Goal: Task Accomplishment & Management: Use online tool/utility

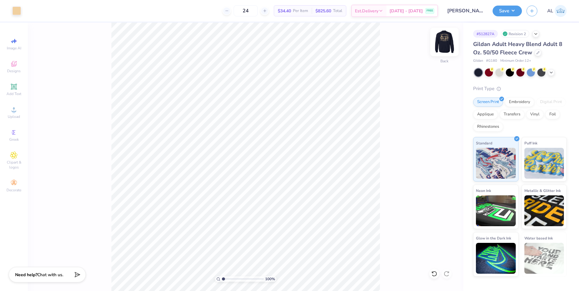
click at [444, 43] on img at bounding box center [444, 42] width 25 height 25
click at [449, 44] on img at bounding box center [444, 42] width 25 height 25
click at [15, 68] on span "Designs" at bounding box center [14, 70] width 14 height 5
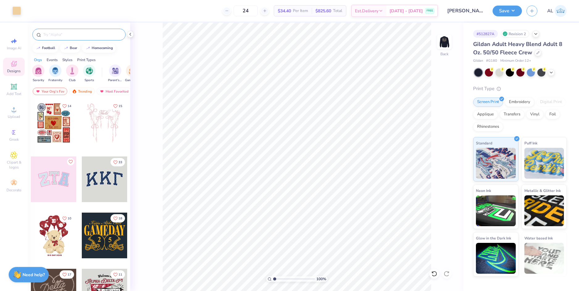
click at [65, 35] on input "text" at bounding box center [82, 34] width 79 height 6
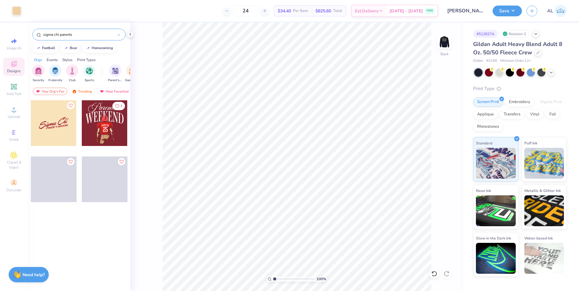
type input "sigma chi parents"
click at [55, 123] on div at bounding box center [54, 123] width 46 height 46
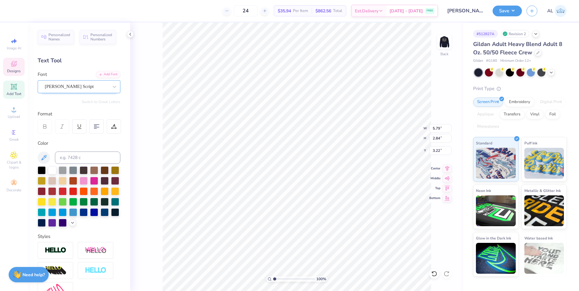
click at [81, 88] on div "Bender Script" at bounding box center [76, 87] width 65 height 10
click at [66, 89] on div "Bender Script" at bounding box center [76, 87] width 65 height 10
click at [76, 84] on div "Bender Script" at bounding box center [77, 86] width 64 height 7
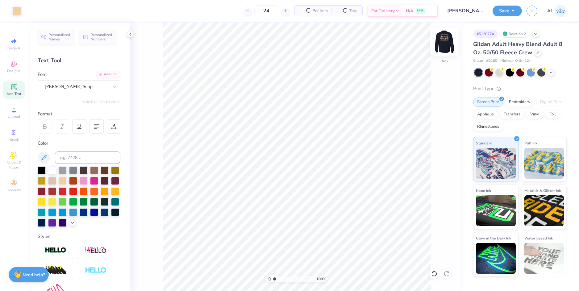
click at [442, 45] on img at bounding box center [444, 42] width 25 height 25
type input "1.50"
type input "1.18"
type input "10.70"
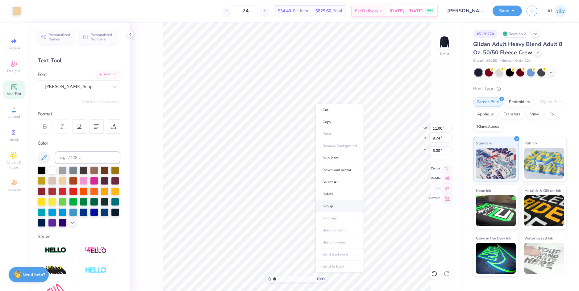
click at [341, 204] on li "Group" at bounding box center [339, 206] width 48 height 12
click at [350, 181] on li "Download vector" at bounding box center [341, 181] width 48 height 12
click at [449, 41] on img at bounding box center [444, 42] width 25 height 25
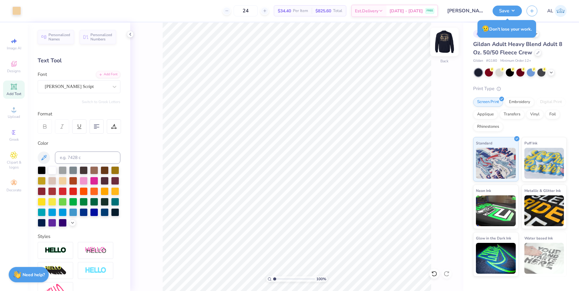
click at [446, 46] on img at bounding box center [444, 42] width 25 height 25
click at [15, 115] on span "Upload" at bounding box center [14, 116] width 12 height 5
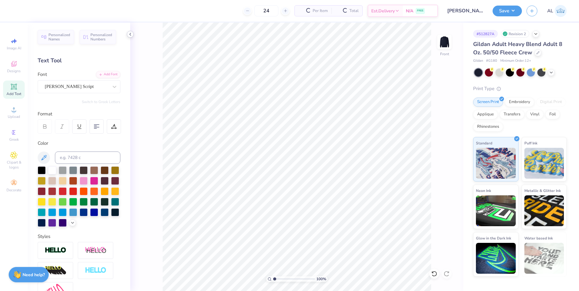
click at [132, 34] on icon at bounding box center [130, 34] width 5 height 5
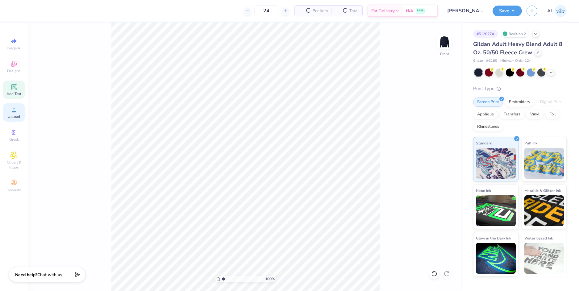
click at [15, 111] on icon at bounding box center [14, 109] width 4 height 4
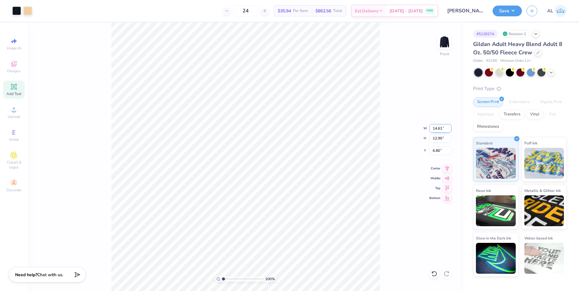
click at [441, 129] on input "14.61" at bounding box center [440, 128] width 22 height 9
click at [436, 150] on input "6.80" at bounding box center [440, 150] width 22 height 9
type input "11.00"
type input "9.71"
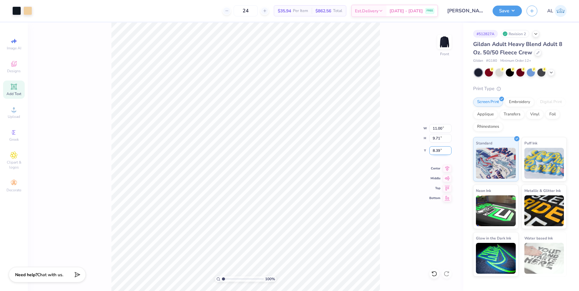
click at [436, 150] on input "8.39" at bounding box center [440, 150] width 22 height 9
click at [437, 139] on input "9.71" at bounding box center [440, 138] width 22 height 9
type input "3.00"
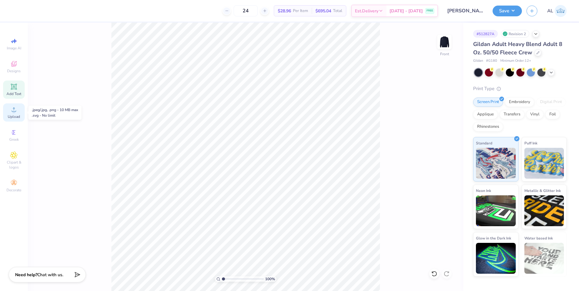
click at [17, 118] on span "Upload" at bounding box center [14, 116] width 12 height 5
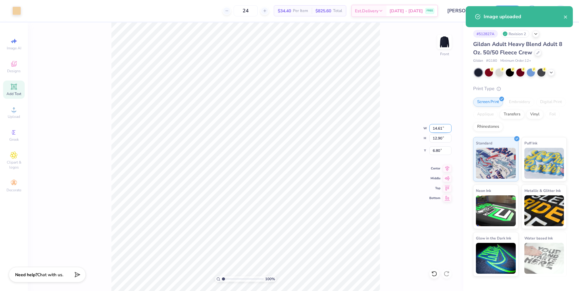
click at [438, 127] on input "14.61" at bounding box center [440, 128] width 22 height 9
click at [436, 150] on input "6.80" at bounding box center [440, 150] width 22 height 9
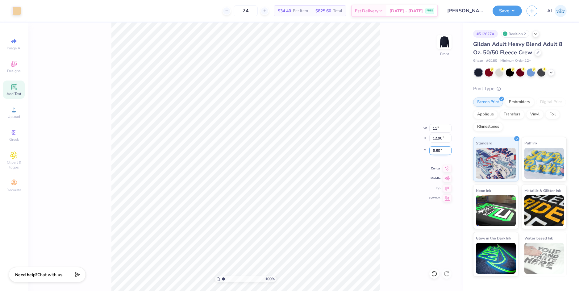
click at [436, 150] on input "6.80" at bounding box center [440, 150] width 22 height 9
type input "11.00"
type input "9.71"
click at [436, 150] on input "8.39" at bounding box center [440, 150] width 22 height 9
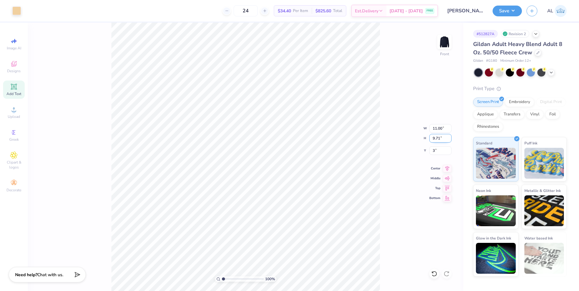
click at [437, 139] on input "9.71" at bounding box center [440, 138] width 22 height 9
type input "3.00"
click at [19, 12] on div at bounding box center [16, 10] width 9 height 9
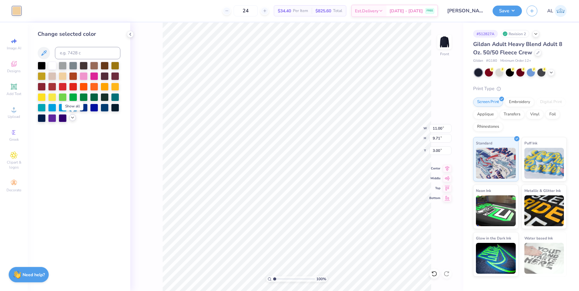
click at [73, 118] on icon at bounding box center [72, 117] width 5 height 5
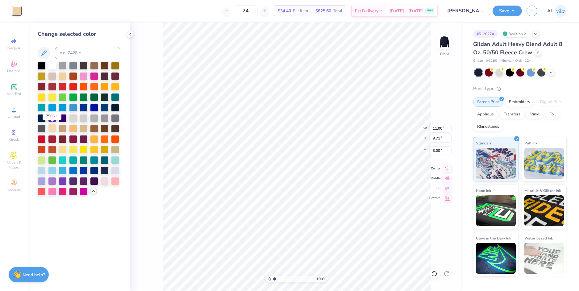
click at [51, 130] on div at bounding box center [52, 128] width 8 height 8
click at [435, 275] on icon at bounding box center [434, 274] width 6 height 6
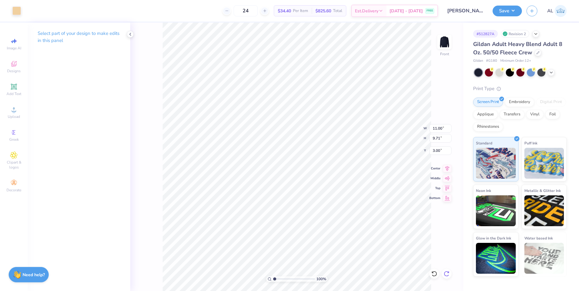
click at [448, 276] on icon at bounding box center [446, 274] width 6 height 6
click at [19, 10] on div at bounding box center [16, 10] width 9 height 9
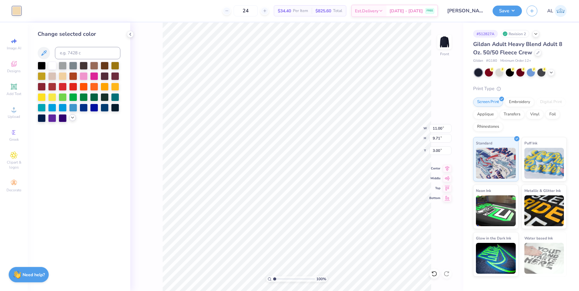
click at [73, 120] on div at bounding box center [72, 117] width 7 height 7
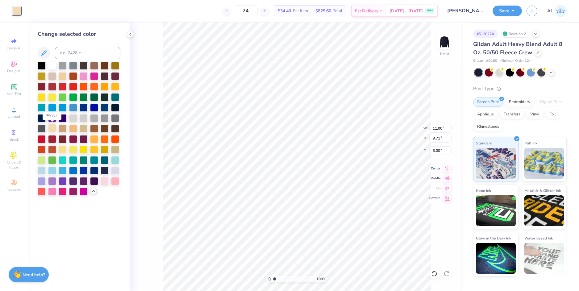
click at [54, 129] on div at bounding box center [52, 128] width 8 height 8
click at [82, 52] on input at bounding box center [87, 53] width 65 height 12
type input "7401"
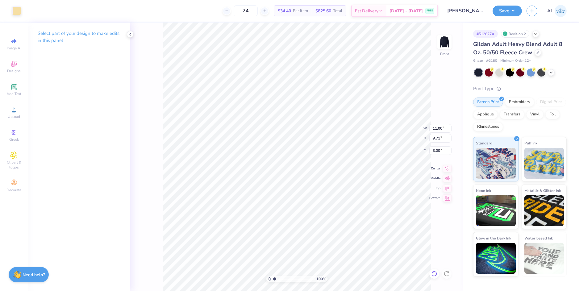
click at [432, 274] on icon at bounding box center [434, 274] width 6 height 6
click at [442, 41] on img at bounding box center [444, 42] width 25 height 25
click at [279, 193] on li "Group" at bounding box center [277, 195] width 48 height 12
click at [20, 14] on div at bounding box center [16, 10] width 9 height 9
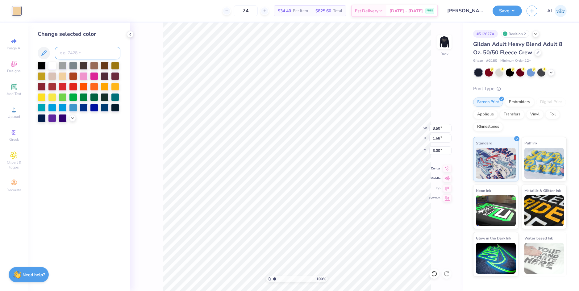
click at [77, 55] on input at bounding box center [87, 53] width 65 height 12
type input "7506"
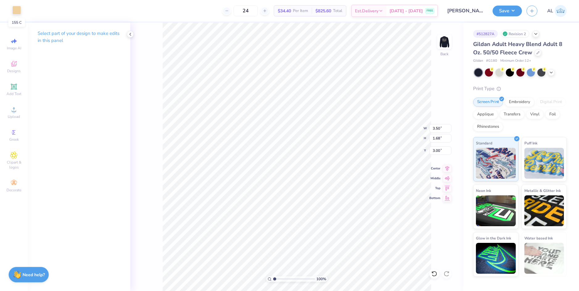
click at [18, 11] on div at bounding box center [16, 10] width 9 height 9
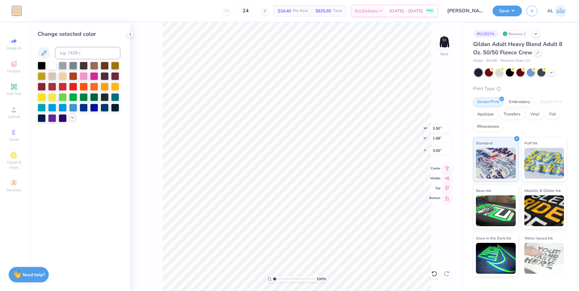
click at [73, 118] on icon at bounding box center [72, 117] width 5 height 5
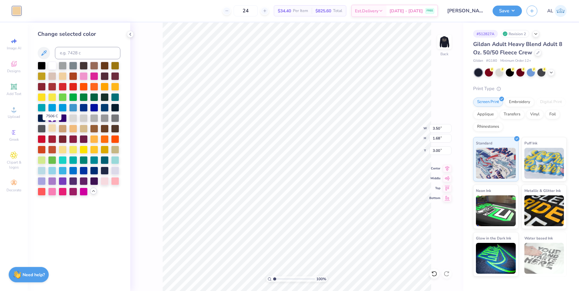
click at [55, 128] on div at bounding box center [52, 128] width 8 height 8
click at [53, 127] on div at bounding box center [52, 128] width 8 height 8
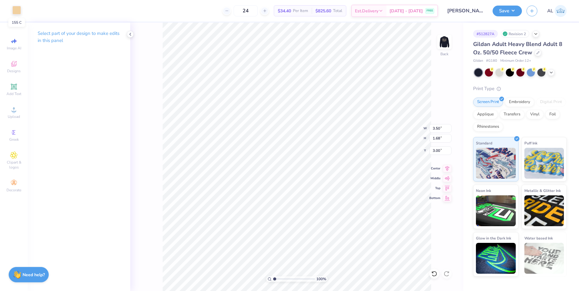
click at [17, 11] on div at bounding box center [16, 10] width 9 height 9
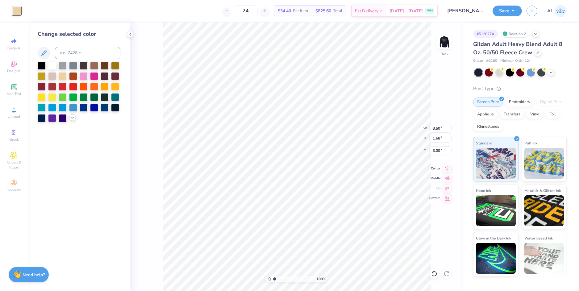
click at [70, 118] on icon at bounding box center [72, 117] width 5 height 5
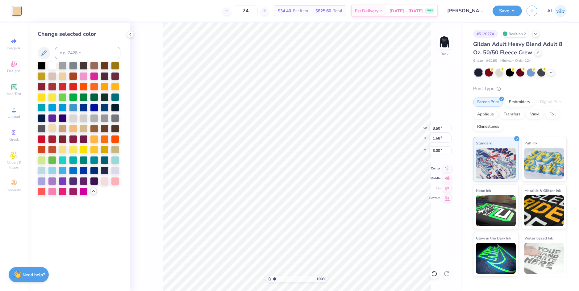
click at [55, 130] on div at bounding box center [52, 128] width 8 height 8
click at [52, 128] on div at bounding box center [52, 128] width 8 height 8
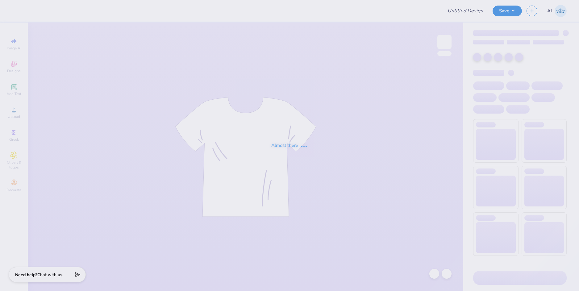
type input "[PERSON_NAME] : [GEOGRAPHIC_DATA]"
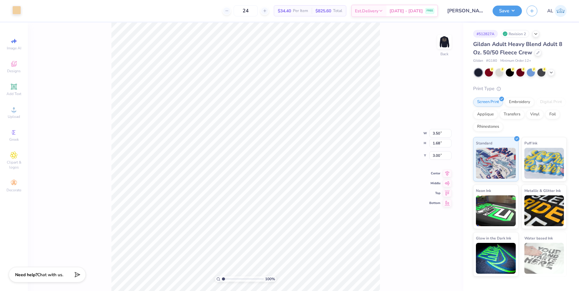
click at [17, 12] on div at bounding box center [16, 10] width 9 height 9
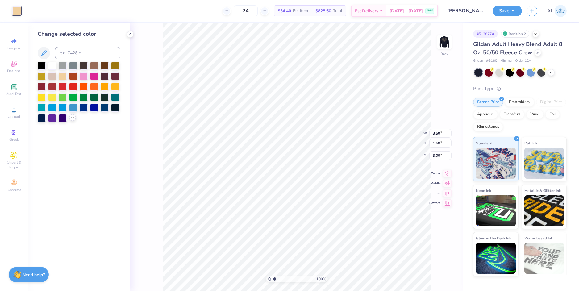
click at [73, 120] on icon at bounding box center [72, 117] width 5 height 5
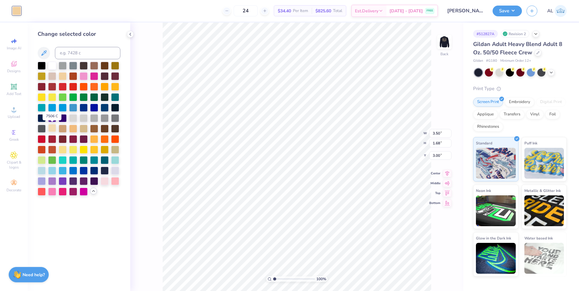
click at [51, 129] on div at bounding box center [52, 128] width 8 height 8
click at [53, 128] on div at bounding box center [52, 128] width 8 height 8
click at [49, 126] on div at bounding box center [52, 128] width 8 height 8
click at [446, 44] on img at bounding box center [444, 42] width 25 height 25
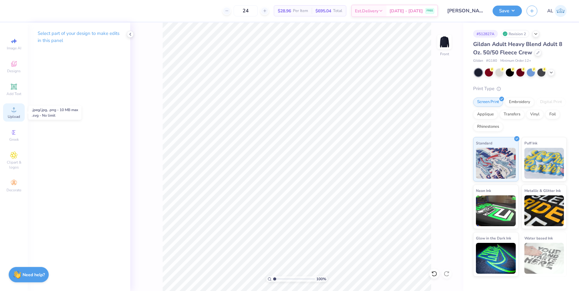
click at [14, 106] on icon at bounding box center [13, 109] width 7 height 7
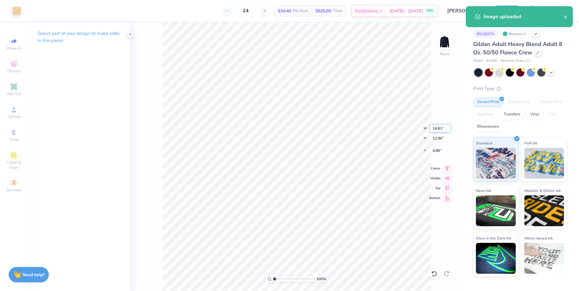
click at [434, 130] on input "14.61" at bounding box center [440, 128] width 22 height 9
click at [442, 152] on input "6.80" at bounding box center [440, 150] width 22 height 9
type input "11.00"
type input "9.71"
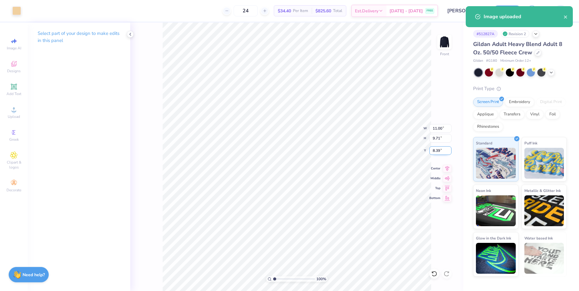
click at [437, 151] on input "8.39" at bounding box center [440, 150] width 22 height 9
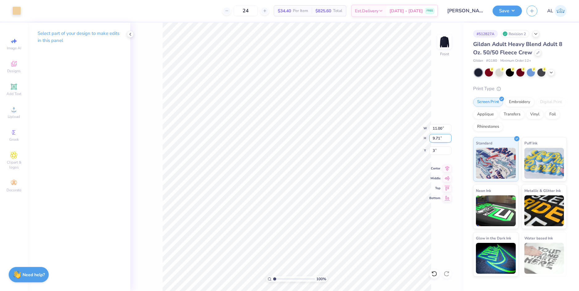
click at [436, 138] on input "9.71" at bounding box center [440, 138] width 22 height 9
type input "3.00"
click at [19, 13] on div at bounding box center [16, 10] width 9 height 9
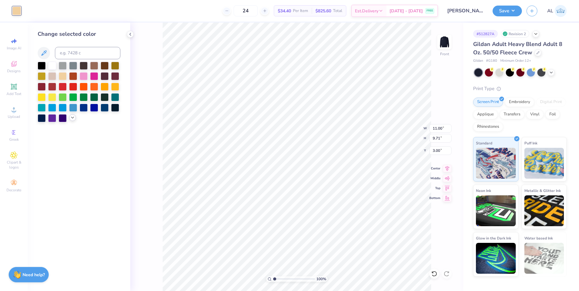
click at [69, 117] on div at bounding box center [72, 117] width 7 height 7
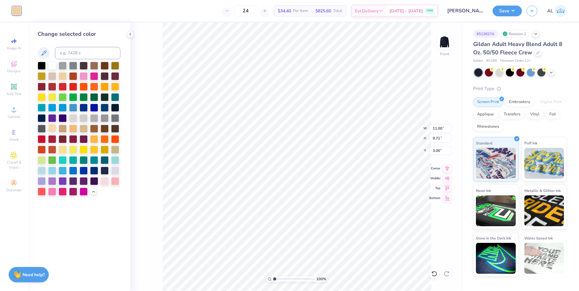
click at [52, 128] on div at bounding box center [52, 128] width 8 height 8
click at [446, 42] on img at bounding box center [444, 42] width 25 height 25
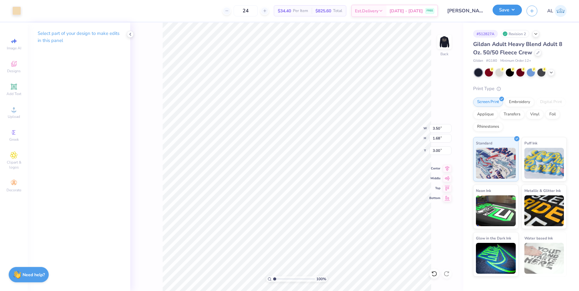
click at [498, 14] on button "Save" at bounding box center [506, 10] width 29 height 11
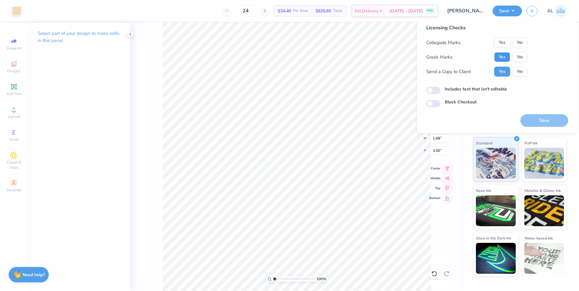
click at [497, 52] on button "Yes" at bounding box center [502, 57] width 16 height 10
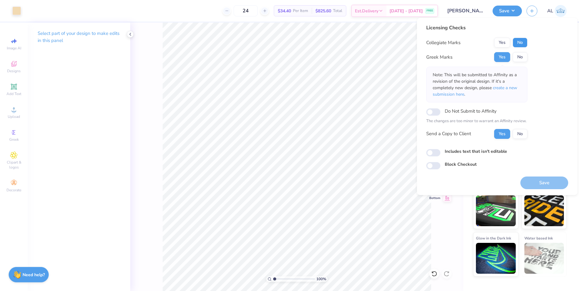
click at [526, 40] on button "No" at bounding box center [519, 43] width 15 height 10
click at [533, 184] on button "Save" at bounding box center [544, 182] width 48 height 13
checkbox input "true"
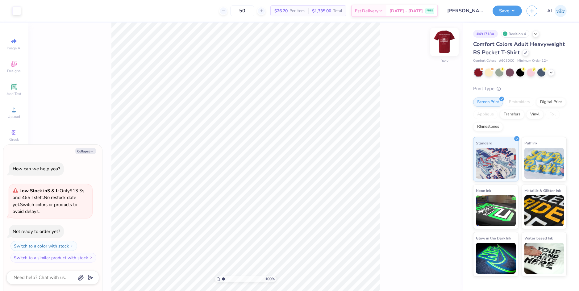
click at [447, 38] on img at bounding box center [444, 42] width 25 height 25
type textarea "x"
click at [230, 277] on input "range" at bounding box center [243, 279] width 42 height 6
type input "2.9"
click at [231, 278] on input "range" at bounding box center [243, 279] width 42 height 6
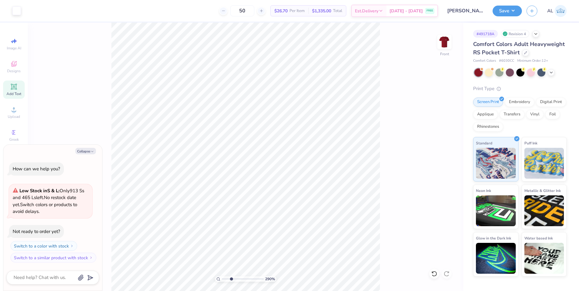
click at [12, 88] on icon at bounding box center [13, 86] width 5 height 5
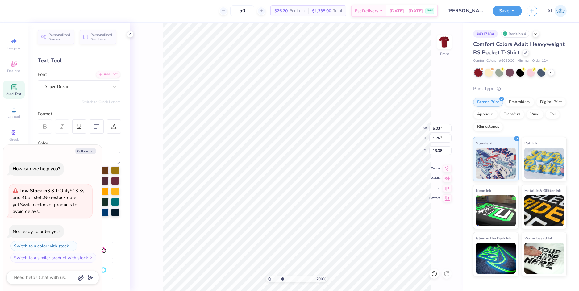
type textarea "x"
type input "18.25"
click at [72, 89] on div "Super Dream" at bounding box center [76, 87] width 65 height 10
type textarea "x"
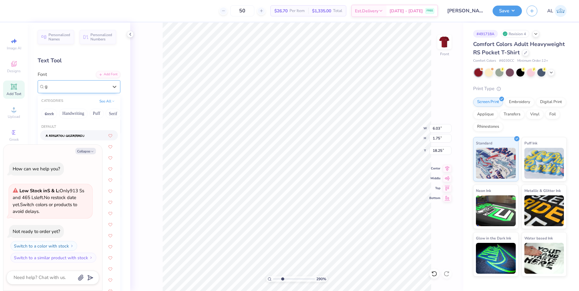
type input "ga"
type textarea "x"
type input "gat"
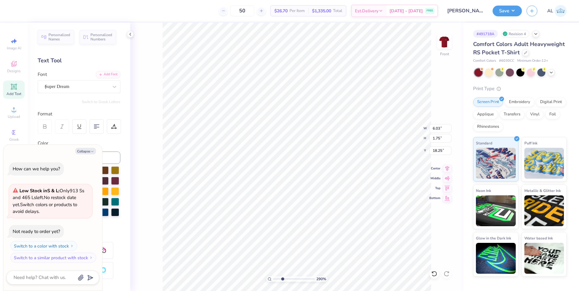
type textarea "x"
drag, startPoint x: 283, startPoint y: 280, endPoint x: 264, endPoint y: 281, distance: 18.2
type input "1"
click at [273, 281] on input "range" at bounding box center [294, 279] width 42 height 6
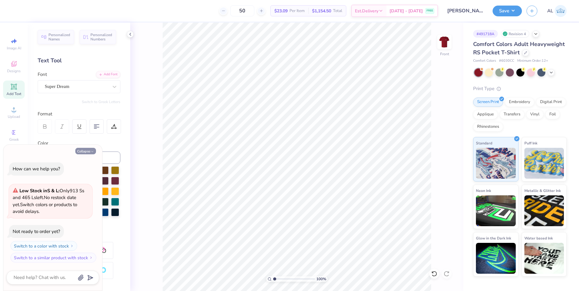
click at [80, 151] on button "Collapse" at bounding box center [85, 151] width 21 height 6
type textarea "x"
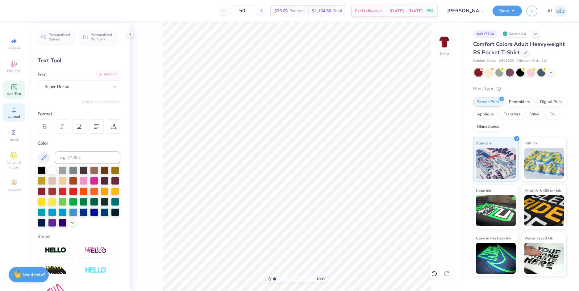
click at [19, 115] on span "Upload" at bounding box center [14, 116] width 12 height 5
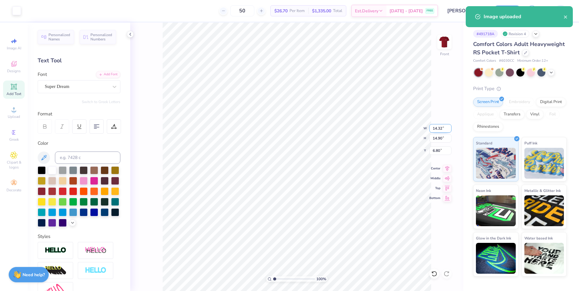
click at [438, 127] on input "14.32" at bounding box center [440, 128] width 22 height 9
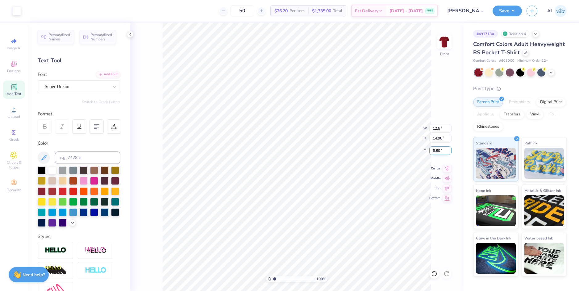
click at [438, 150] on input "6.80" at bounding box center [440, 150] width 22 height 9
type input "12.50"
type input "13.00"
click at [437, 150] on input "7.75" at bounding box center [440, 150] width 22 height 9
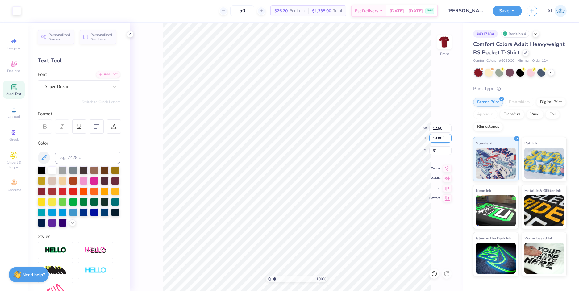
click at [437, 140] on input "13.00" at bounding box center [440, 138] width 22 height 9
type input "3.00"
click at [276, 277] on input "range" at bounding box center [294, 279] width 42 height 6
drag, startPoint x: 276, startPoint y: 277, endPoint x: 269, endPoint y: 277, distance: 7.7
type input "1"
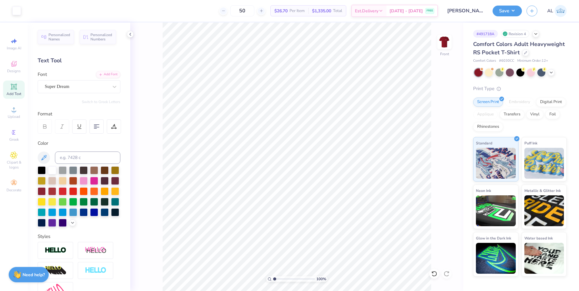
click at [273, 277] on input "range" at bounding box center [294, 279] width 42 height 6
click at [444, 43] on img at bounding box center [444, 42] width 25 height 25
click at [431, 136] on input "3.48" at bounding box center [435, 134] width 22 height 9
click at [432, 144] on div "100 % Back W 3.5 3.5 " H 1.54 1.54 " Max Pocket Size Center Middle Top Bottom" at bounding box center [296, 157] width 333 height 268
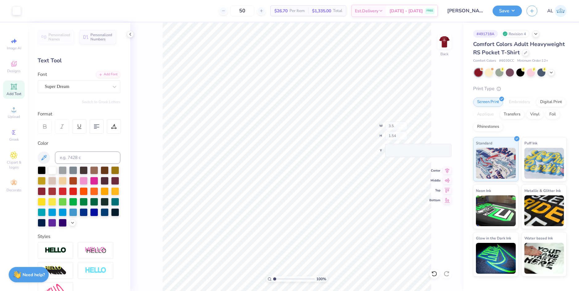
type input "3.50"
click at [502, 14] on button "Save" at bounding box center [506, 10] width 29 height 11
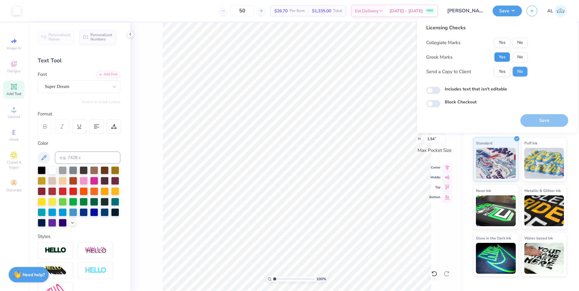
click at [504, 57] on button "Yes" at bounding box center [502, 57] width 16 height 10
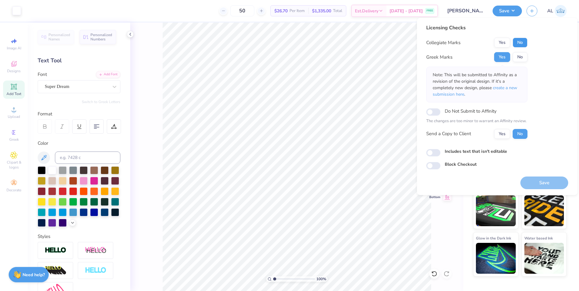
click at [525, 44] on button "No" at bounding box center [519, 43] width 15 height 10
click at [504, 135] on button "Yes" at bounding box center [502, 134] width 16 height 10
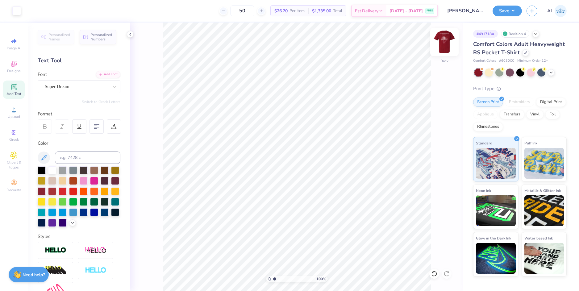
click at [442, 39] on img at bounding box center [444, 42] width 25 height 25
click at [505, 10] on button "Save" at bounding box center [506, 10] width 29 height 11
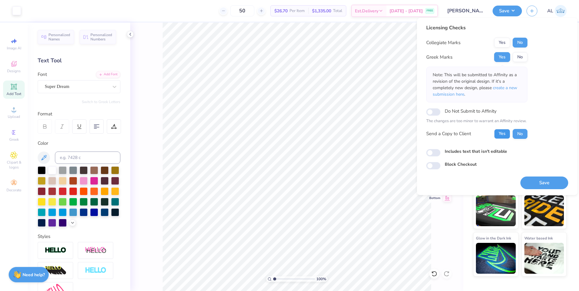
click at [506, 132] on button "Yes" at bounding box center [502, 134] width 16 height 10
click at [531, 182] on button "Save" at bounding box center [544, 182] width 48 height 13
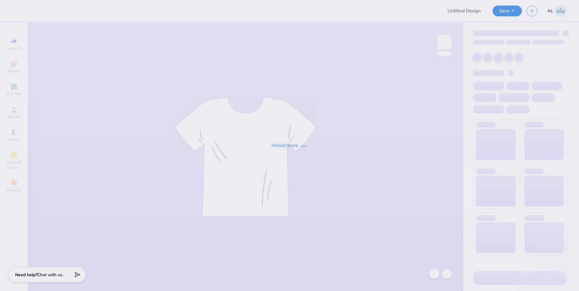
type input "Amelia K - Hoco 25"
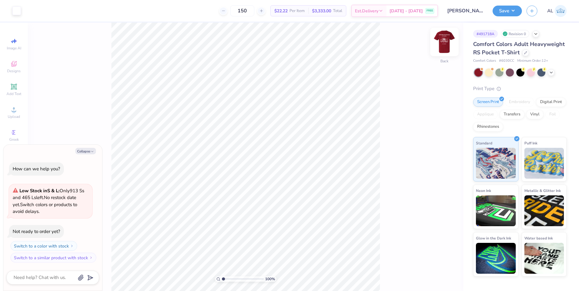
click at [444, 39] on img at bounding box center [444, 42] width 25 height 25
type textarea "x"
drag, startPoint x: 224, startPoint y: 278, endPoint x: 234, endPoint y: 272, distance: 11.3
type input "3.64"
click at [234, 276] on input "range" at bounding box center [243, 279] width 42 height 6
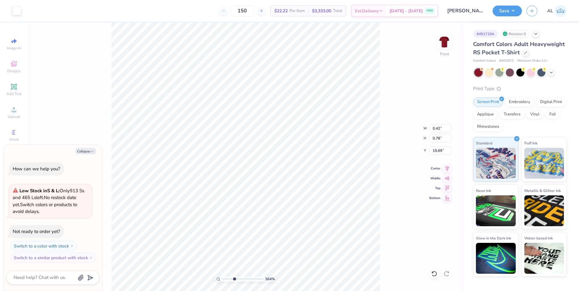
type textarea "x"
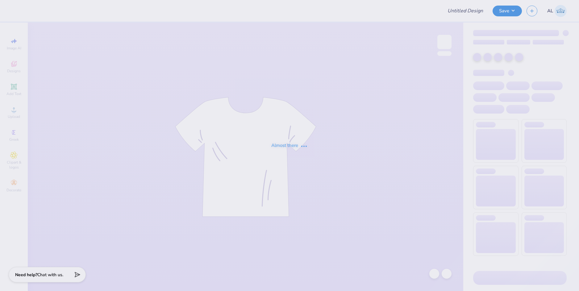
type input "[PERSON_NAME] : [US_STATE][GEOGRAPHIC_DATA]"
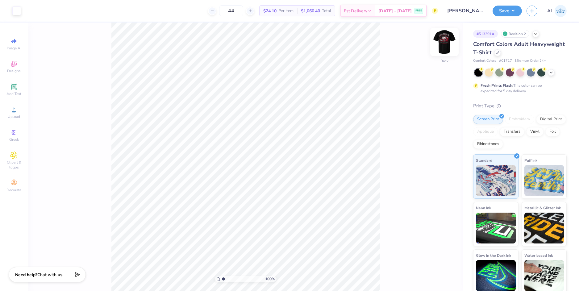
click at [443, 40] on img at bounding box center [444, 42] width 25 height 25
click at [17, 108] on icon at bounding box center [13, 109] width 7 height 7
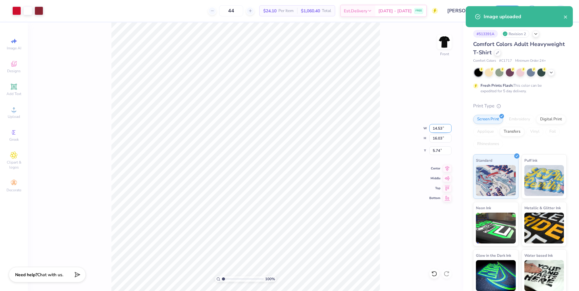
click at [440, 129] on input "14.53" at bounding box center [440, 128] width 22 height 9
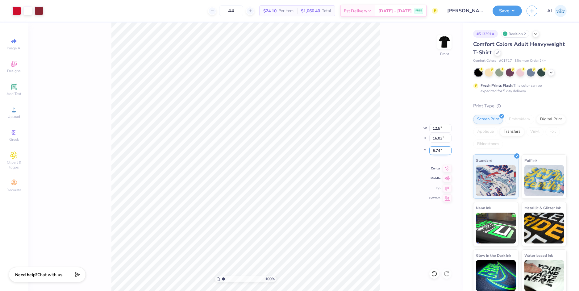
click at [436, 153] on input "5.74" at bounding box center [440, 150] width 22 height 9
type input "12.50"
type input "13.79"
click at [436, 151] on input "6.86" at bounding box center [440, 150] width 22 height 9
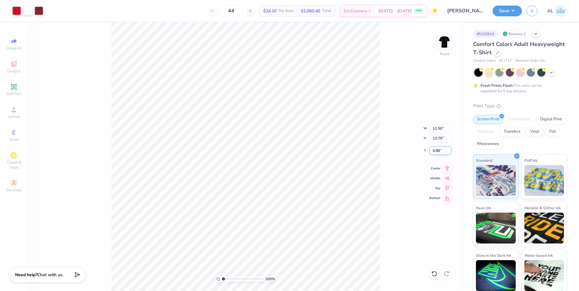
type input "2"
click at [435, 141] on input "13.79" at bounding box center [440, 138] width 22 height 9
type input "3.00"
click at [446, 170] on icon at bounding box center [447, 167] width 9 height 7
click at [441, 39] on img at bounding box center [444, 42] width 25 height 25
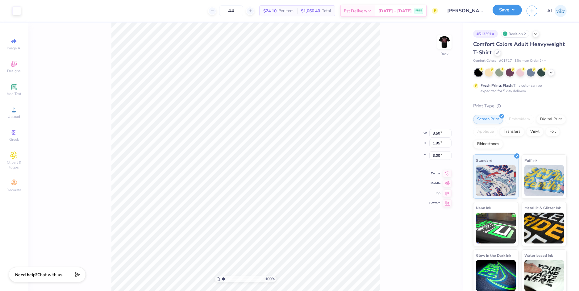
click at [497, 10] on button "Save" at bounding box center [506, 10] width 29 height 11
click at [500, 11] on button "Save" at bounding box center [506, 10] width 29 height 11
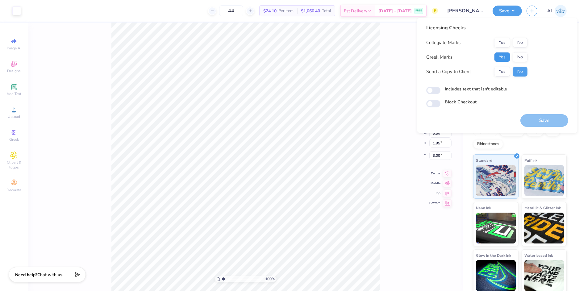
click at [503, 59] on button "Yes" at bounding box center [502, 57] width 16 height 10
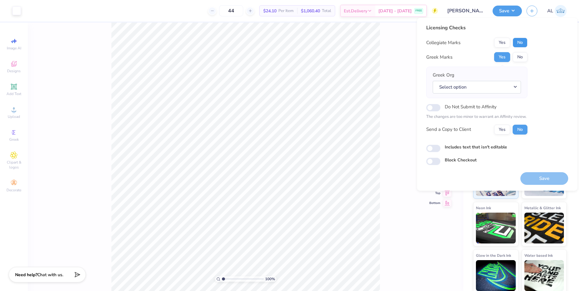
click at [517, 45] on button "No" at bounding box center [519, 43] width 15 height 10
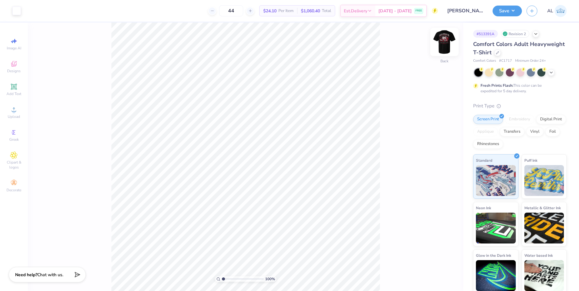
click at [445, 46] on img at bounding box center [444, 42] width 25 height 25
click at [504, 10] on button "Save" at bounding box center [506, 10] width 29 height 11
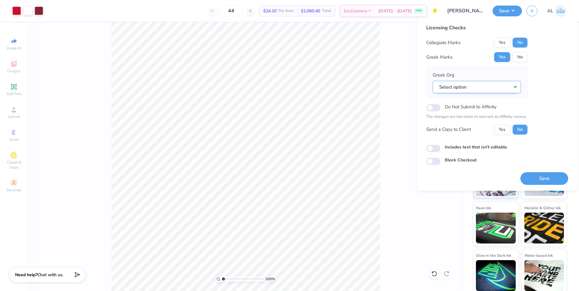
click at [468, 87] on button "Select option" at bounding box center [477, 87] width 88 height 13
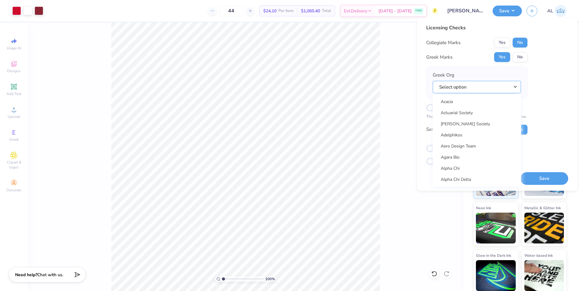
click at [468, 87] on button "Select option" at bounding box center [477, 87] width 88 height 13
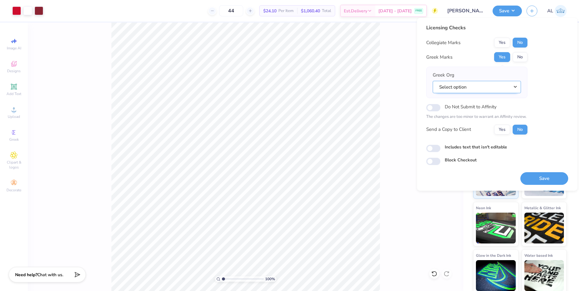
click at [468, 89] on button "Select option" at bounding box center [477, 87] width 88 height 13
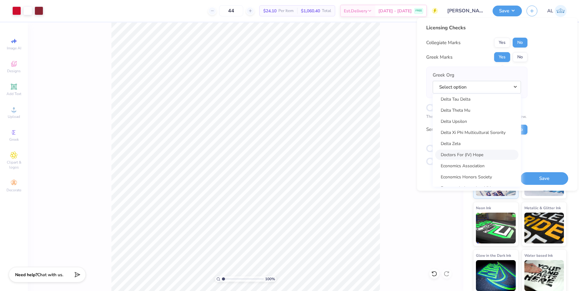
scroll to position [1666, 0]
click at [535, 91] on div "Licensing Checks Collegiate Marks Yes No Greek Marks Yes No Greek Org Select op…" at bounding box center [497, 94] width 142 height 141
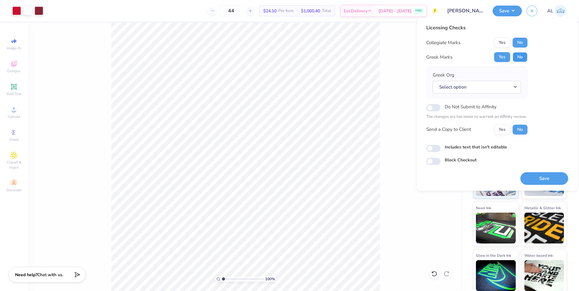
click at [521, 56] on button "No" at bounding box center [519, 57] width 15 height 10
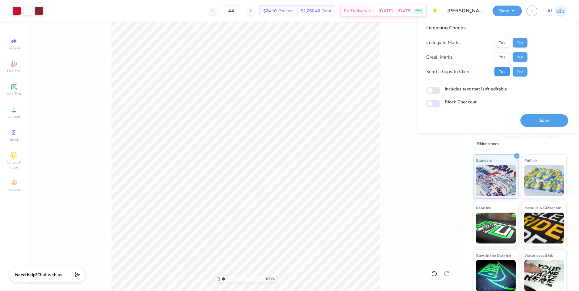
click at [496, 69] on button "Yes" at bounding box center [502, 72] width 16 height 10
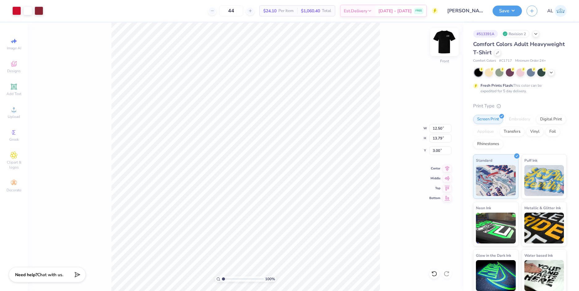
click at [447, 41] on img at bounding box center [444, 42] width 25 height 25
click at [508, 9] on button "Save" at bounding box center [506, 10] width 29 height 11
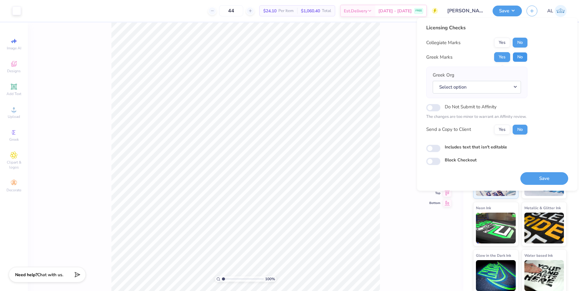
click at [519, 55] on button "No" at bounding box center [519, 57] width 15 height 10
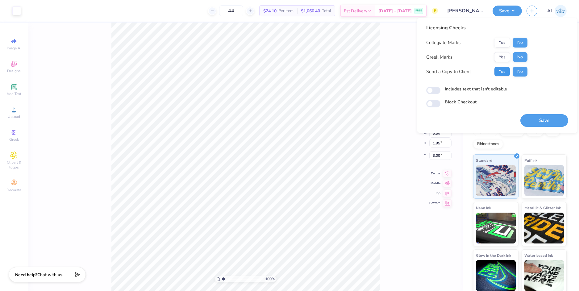
click at [508, 75] on button "Yes" at bounding box center [502, 72] width 16 height 10
click at [535, 123] on button "Save" at bounding box center [544, 120] width 48 height 13
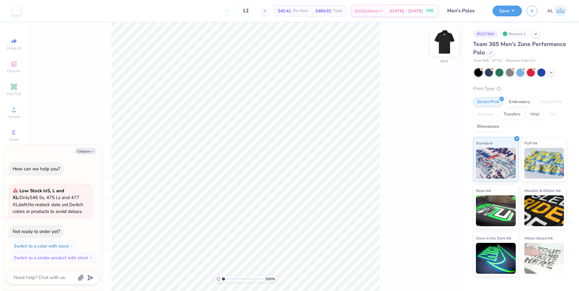
click at [442, 45] on img at bounding box center [444, 42] width 25 height 25
type textarea "x"
type input "3.57"
click at [234, 279] on input "range" at bounding box center [243, 279] width 42 height 6
click at [87, 151] on button "Collapse" at bounding box center [85, 151] width 21 height 6
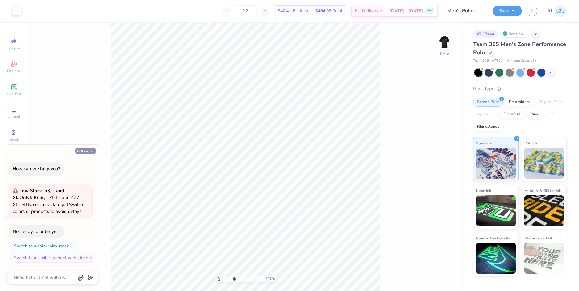
type textarea "x"
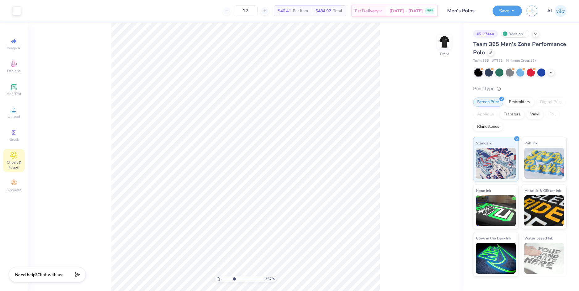
click at [20, 162] on span "Clipart & logos" at bounding box center [14, 165] width 22 height 10
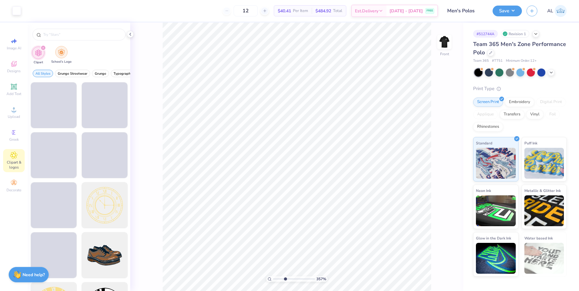
click at [64, 54] on div "filter for School's Logo" at bounding box center [61, 52] width 12 height 12
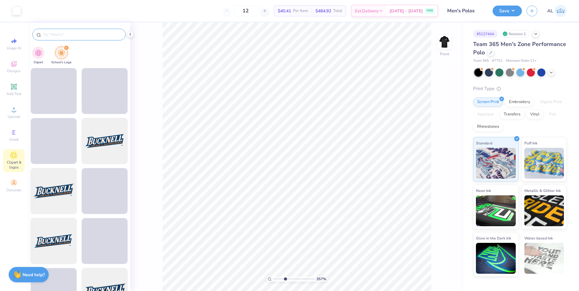
click at [72, 35] on input "text" at bounding box center [82, 34] width 79 height 6
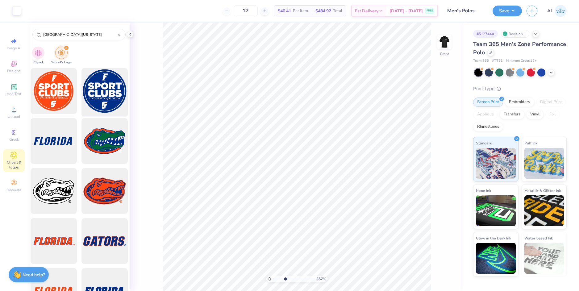
type input "University of Florida"
click at [110, 100] on div at bounding box center [104, 91] width 51 height 51
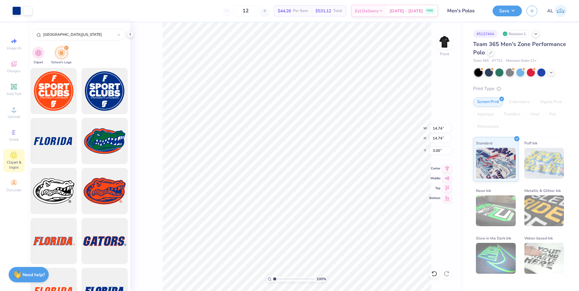
drag, startPoint x: 276, startPoint y: 279, endPoint x: 263, endPoint y: 276, distance: 12.3
type input "1"
click at [273, 276] on input "range" at bounding box center [294, 279] width 42 height 6
click at [437, 127] on input "14.74" at bounding box center [440, 128] width 22 height 9
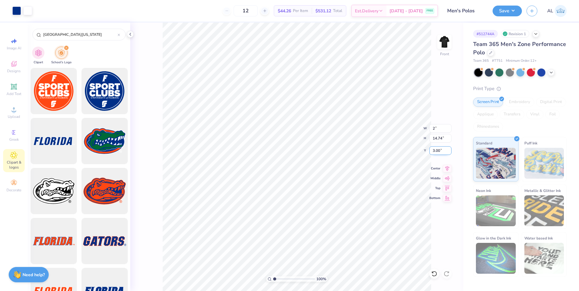
click at [436, 149] on input "3.00" at bounding box center [440, 150] width 22 height 9
type input "2.00"
click at [437, 149] on input "9.37" at bounding box center [440, 150] width 22 height 9
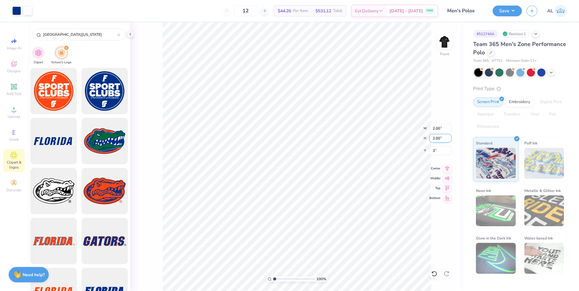
click at [437, 141] on input "2.00" at bounding box center [440, 138] width 22 height 9
type input "5.97"
click at [321, 166] on li "Download vector" at bounding box center [319, 167] width 48 height 12
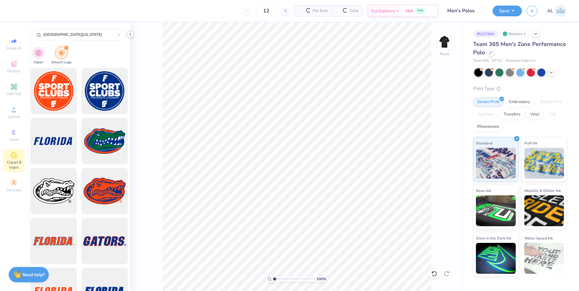
click at [130, 35] on polyline at bounding box center [130, 34] width 1 height 2
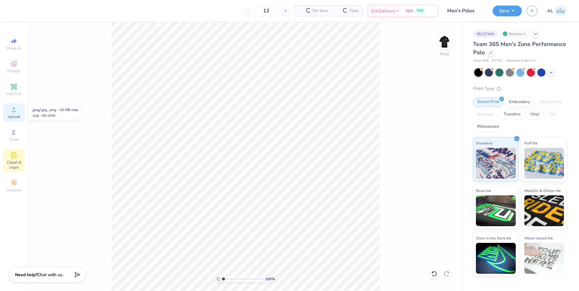
click at [14, 111] on icon at bounding box center [14, 109] width 4 height 4
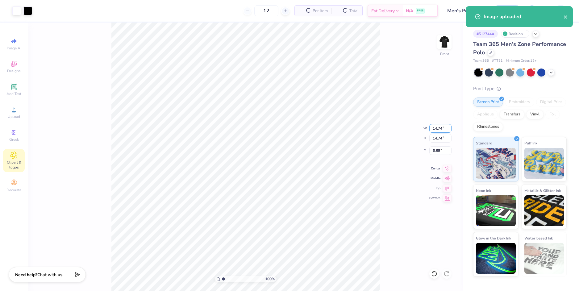
click at [435, 127] on input "14.74" at bounding box center [440, 128] width 22 height 9
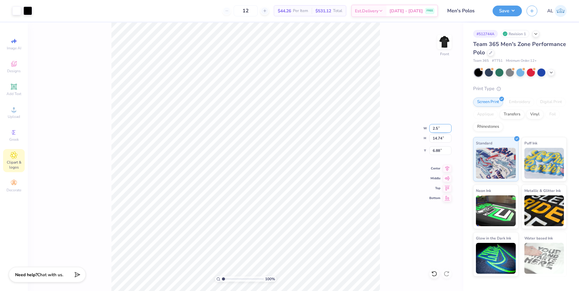
type input "2"
type input "3.00"
click at [445, 168] on icon at bounding box center [447, 167] width 9 height 7
click at [436, 150] on input "12.75" at bounding box center [440, 150] width 22 height 9
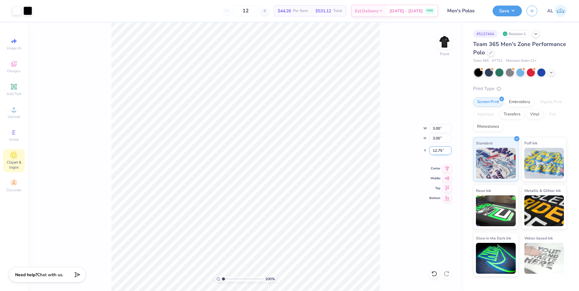
click at [436, 150] on input "12.75" at bounding box center [440, 150] width 22 height 9
click at [436, 137] on input "3.00" at bounding box center [440, 138] width 22 height 9
type input "3.00"
click at [445, 45] on img at bounding box center [444, 42] width 25 height 25
click at [13, 157] on icon at bounding box center [13, 154] width 7 height 7
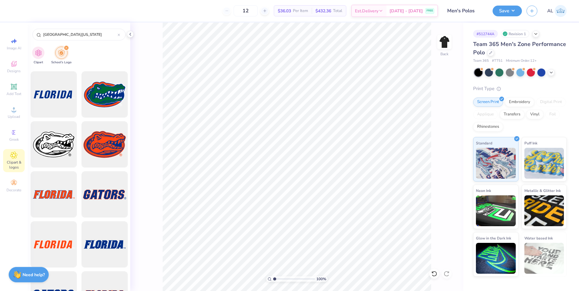
scroll to position [62, 0]
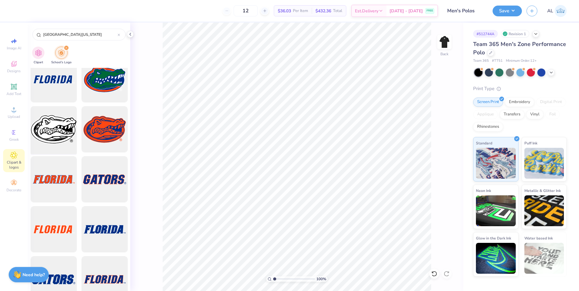
click at [57, 132] on div at bounding box center [53, 129] width 51 height 51
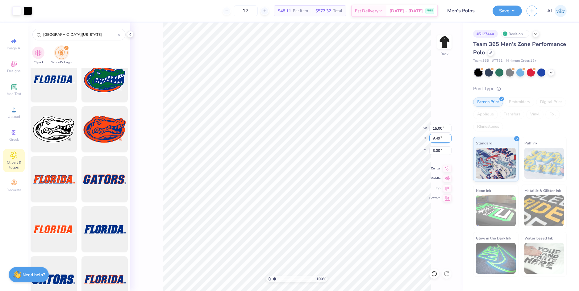
click at [438, 140] on input "9.49" at bounding box center [440, 138] width 22 height 9
type input "3.30"
type input "5.22"
type input "6.10"
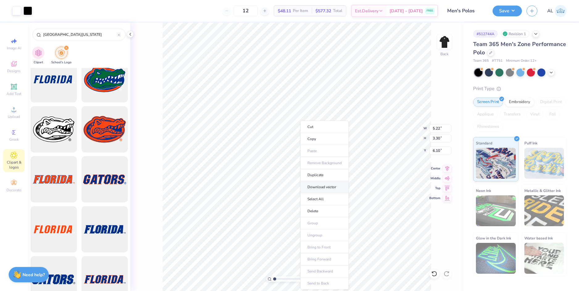
click at [327, 187] on li "Download vector" at bounding box center [324, 187] width 48 height 12
click at [443, 38] on img at bounding box center [444, 42] width 25 height 25
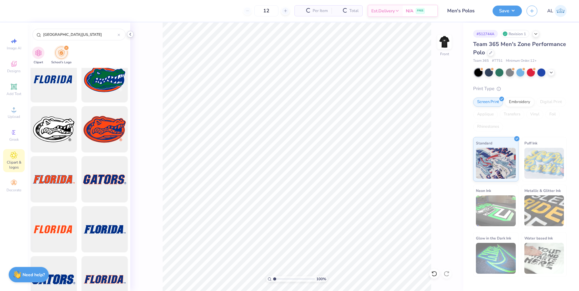
click at [128, 34] on icon at bounding box center [130, 34] width 5 height 5
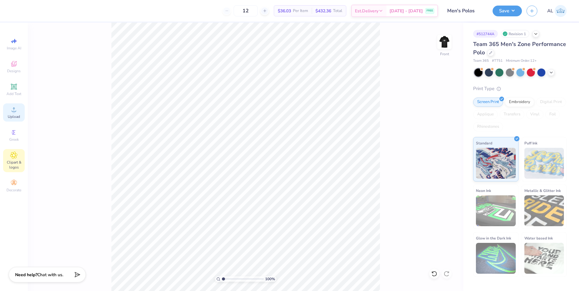
click at [14, 111] on icon at bounding box center [14, 109] width 4 height 4
click at [17, 114] on div "Upload" at bounding box center [14, 112] width 22 height 18
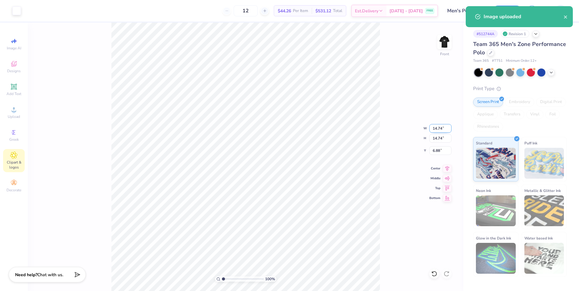
click at [442, 129] on input "14.74" at bounding box center [440, 128] width 22 height 9
click at [436, 145] on div "100 % Front W 3 3 " H 14.74 14.74 " Y 6.88 6.88 " Center Middle Top Bottom" at bounding box center [245, 157] width 435 height 268
type input "3.00"
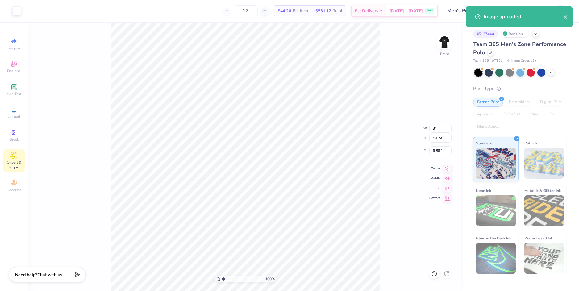
type input "3.00"
type input "12.75"
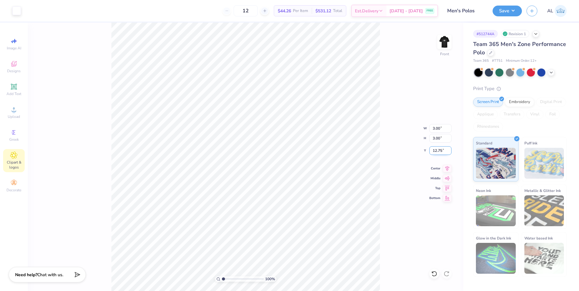
click at [436, 150] on input "12.75" at bounding box center [440, 150] width 22 height 9
click at [436, 139] on input "3.00" at bounding box center [440, 138] width 22 height 9
type input "3.00"
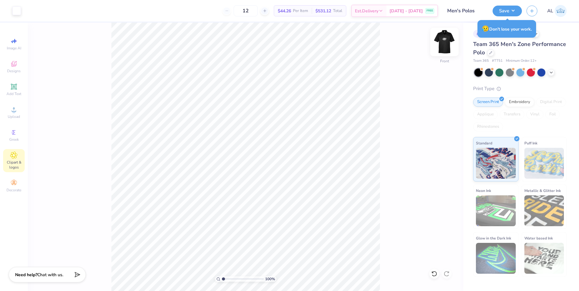
click at [448, 41] on img at bounding box center [444, 42] width 25 height 25
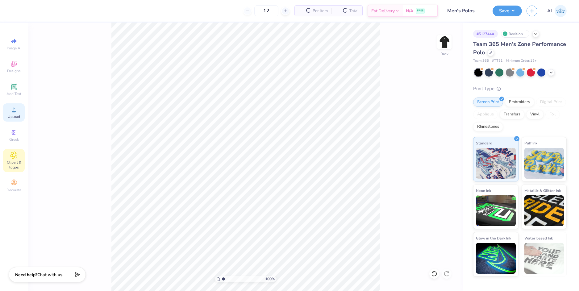
click at [14, 116] on span "Upload" at bounding box center [14, 116] width 12 height 5
click at [19, 108] on div "Upload" at bounding box center [14, 112] width 22 height 18
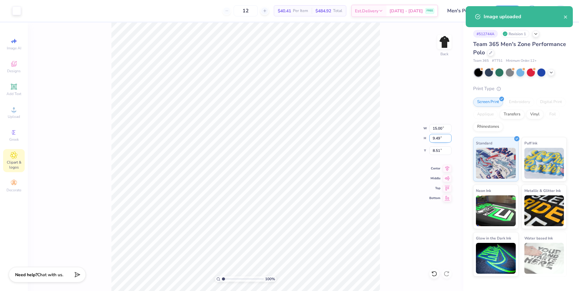
click at [438, 140] on input "9.49" at bounding box center [440, 138] width 22 height 9
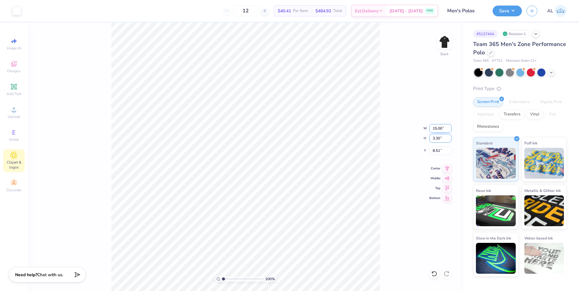
type input "3.30"
click at [437, 129] on input "15.00" at bounding box center [440, 128] width 22 height 9
type input "5.22"
click at [439, 151] on input "11.60" at bounding box center [440, 150] width 22 height 9
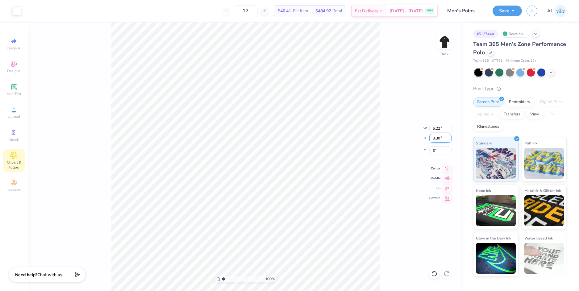
click at [439, 140] on input "3.30" at bounding box center [440, 138] width 22 height 9
type input "3.00"
click at [438, 129] on input "5.22" at bounding box center [440, 128] width 22 height 9
click at [439, 151] on input "3.00" at bounding box center [440, 150] width 22 height 9
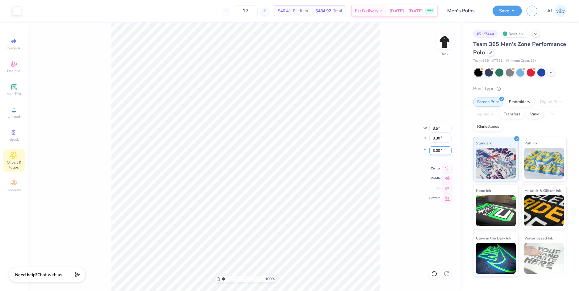
type input "3.50"
type input "2.21"
click at [438, 150] on input "3.54" at bounding box center [440, 150] width 22 height 9
type input "3.00"
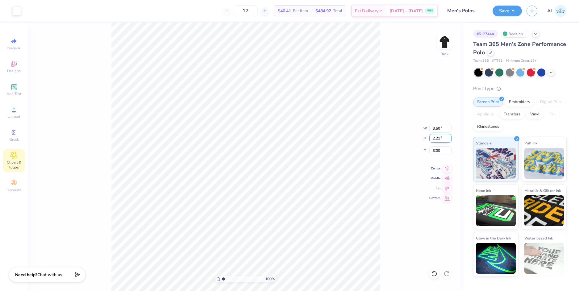
click at [437, 141] on input "2.21" at bounding box center [440, 138] width 22 height 9
click at [18, 154] on div "Clipart & logos" at bounding box center [14, 160] width 22 height 23
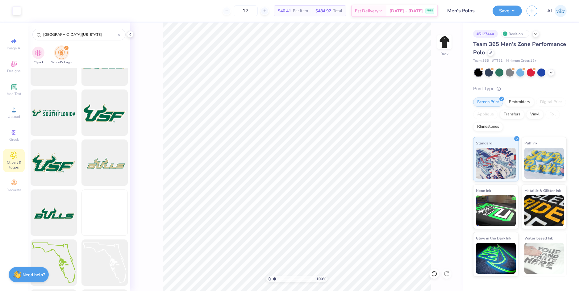
scroll to position [3178, 0]
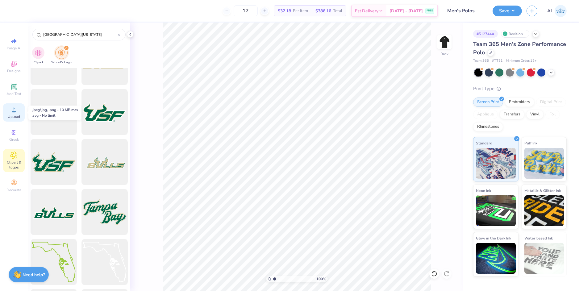
click at [14, 109] on icon at bounding box center [13, 109] width 7 height 7
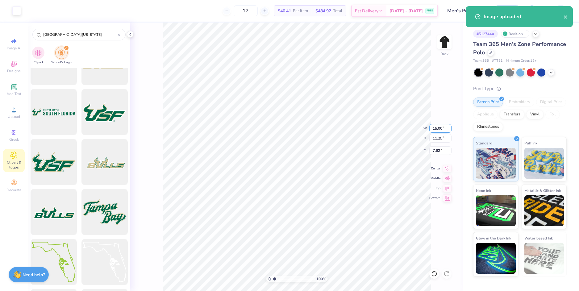
click at [438, 130] on input "15.00" at bounding box center [440, 128] width 22 height 9
click at [437, 150] on input "7.62" at bounding box center [440, 150] width 22 height 9
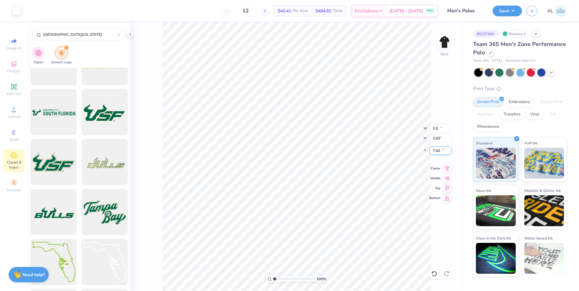
type input "3.50"
type input "2.63"
click at [437, 150] on input "11.94" at bounding box center [440, 150] width 22 height 9
click at [436, 143] on div "100 % Back W 3.50 3.50 " H 2.63 2.63 " Y 3 3 " Center Middle Top Bottom" at bounding box center [296, 157] width 333 height 268
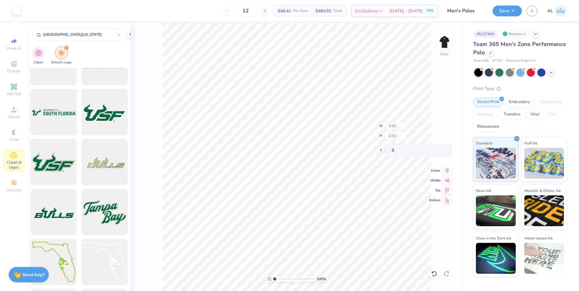
type input "3.00"
click at [448, 39] on img at bounding box center [444, 42] width 25 height 25
click at [437, 126] on input "3.00" at bounding box center [440, 128] width 22 height 9
click at [438, 151] on input "3.00" at bounding box center [440, 150] width 22 height 9
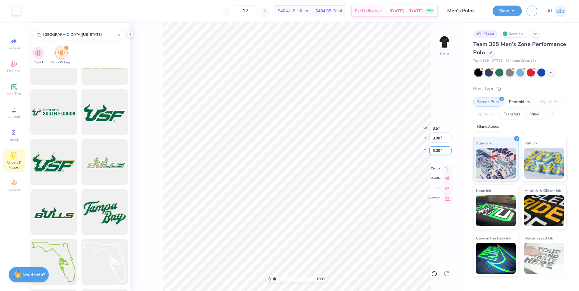
type input "3.50"
click at [437, 150] on input "2.75" at bounding box center [440, 150] width 22 height 9
click at [437, 139] on input "3.50" at bounding box center [440, 138] width 22 height 9
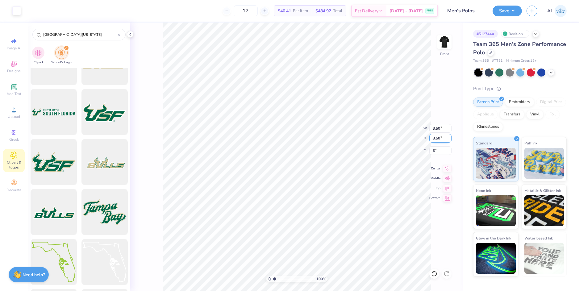
type input "3.00"
click at [446, 44] on img at bounding box center [444, 42] width 25 height 25
click at [511, 13] on button "Save" at bounding box center [506, 10] width 29 height 11
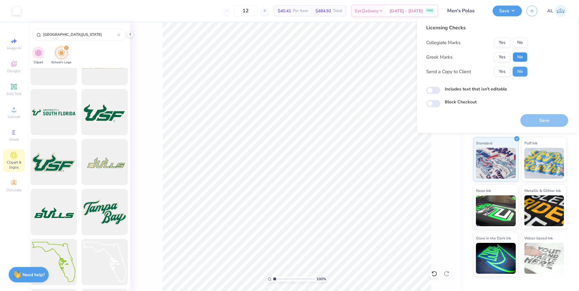
click at [516, 56] on button "No" at bounding box center [519, 57] width 15 height 10
click at [501, 43] on button "Yes" at bounding box center [502, 43] width 16 height 10
click at [507, 75] on button "Yes" at bounding box center [502, 72] width 16 height 10
click at [535, 123] on button "Save" at bounding box center [544, 120] width 48 height 13
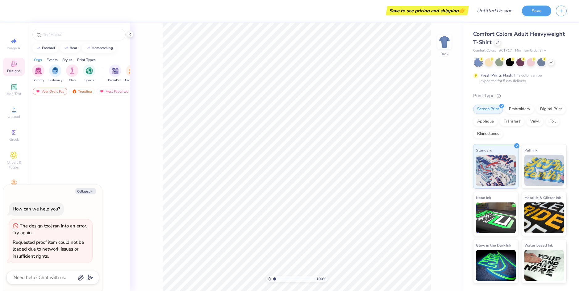
type textarea "x"
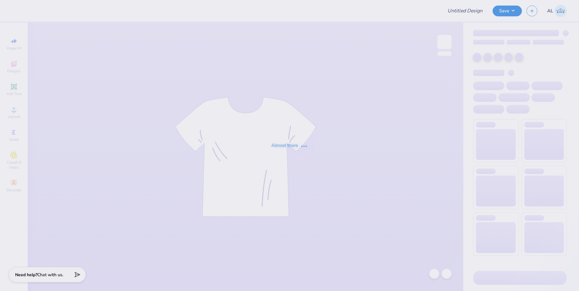
type input "Oktoberfest Green Shirt"
type input "12"
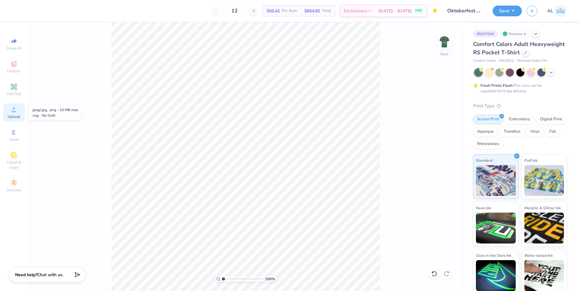
click at [11, 115] on span "Upload" at bounding box center [14, 116] width 12 height 5
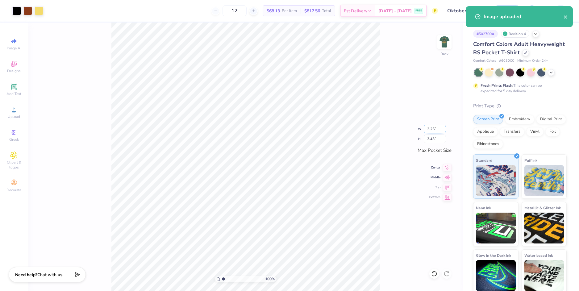
click at [430, 130] on input "3.25" at bounding box center [435, 129] width 22 height 9
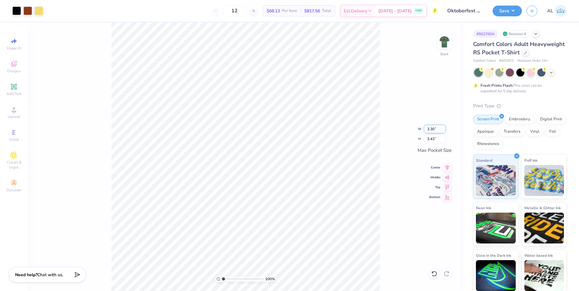
type input "3.30"
type input "3.48"
click at [440, 41] on img at bounding box center [444, 42] width 25 height 25
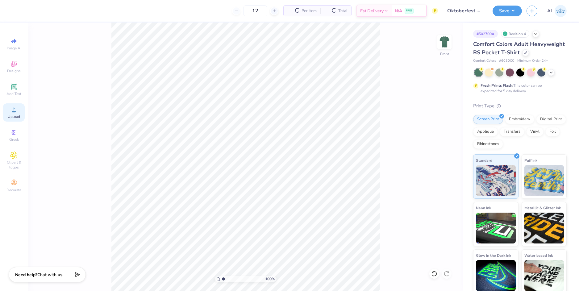
click at [20, 113] on div "Upload" at bounding box center [14, 112] width 22 height 18
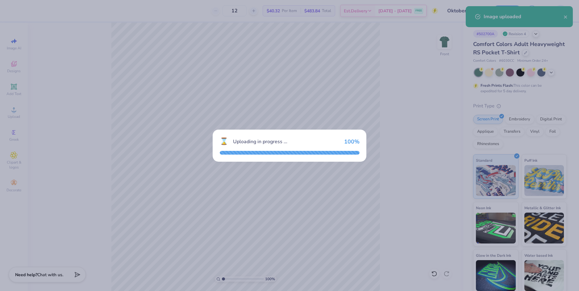
click at [298, 172] on div "⌛ Uploading in progress ... 100 %" at bounding box center [289, 145] width 579 height 291
click at [278, 217] on div "⌛ Uploading in progress ... 100 %" at bounding box center [289, 145] width 579 height 291
click at [264, 102] on div "⌛ Uploading in progress ... 100 %" at bounding box center [289, 145] width 579 height 291
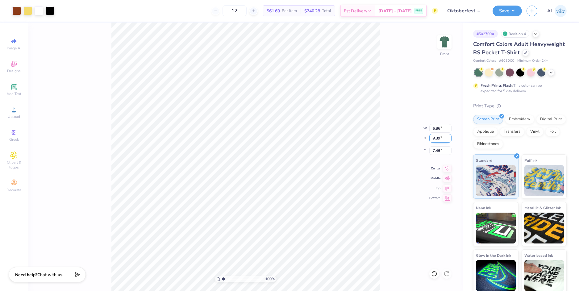
click at [436, 140] on input "9.39" at bounding box center [440, 138] width 22 height 9
type input "15"
click at [437, 151] on input "7.46" at bounding box center [440, 150] width 22 height 9
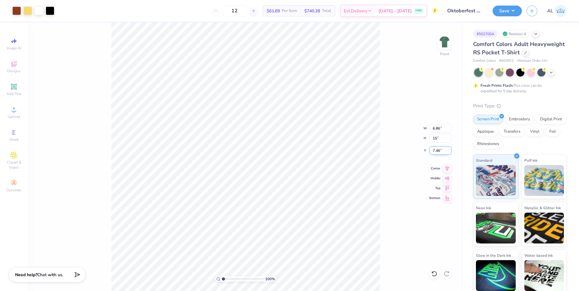
click at [437, 151] on input "7.46" at bounding box center [440, 150] width 22 height 9
click at [436, 151] on input "7.46" at bounding box center [440, 150] width 22 height 9
click at [434, 152] on input "7.46" at bounding box center [440, 150] width 22 height 9
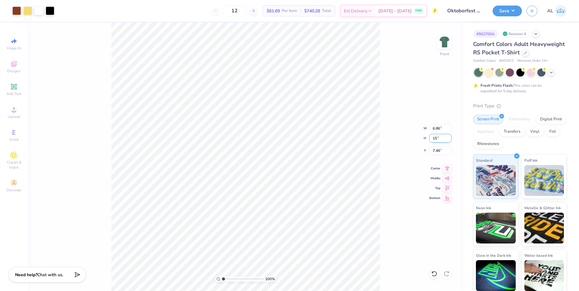
click at [439, 140] on input "15" at bounding box center [440, 138] width 22 height 9
type input "10.96"
type input "15.00"
click at [435, 150] on input "4.65" at bounding box center [440, 150] width 22 height 9
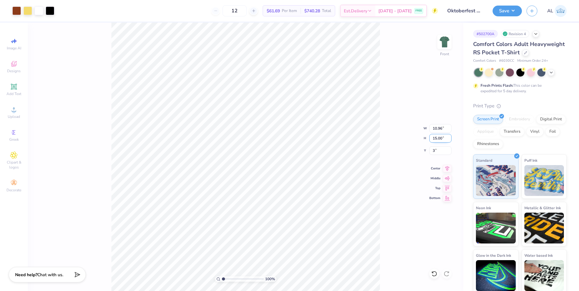
click at [437, 139] on input "15.00" at bounding box center [440, 138] width 22 height 9
click at [447, 169] on icon at bounding box center [447, 167] width 4 height 5
click at [446, 168] on icon at bounding box center [447, 167] width 9 height 7
click at [448, 168] on icon at bounding box center [447, 167] width 4 height 5
click at [448, 168] on icon at bounding box center [447, 167] width 9 height 7
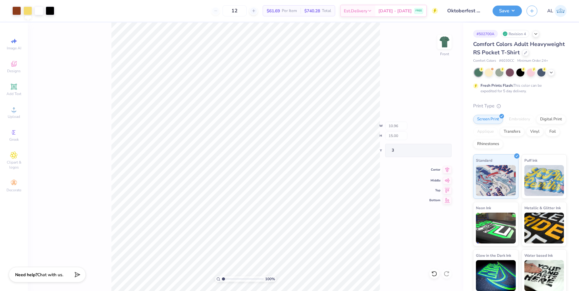
type input "3.00"
click at [440, 44] on img at bounding box center [444, 42] width 25 height 25
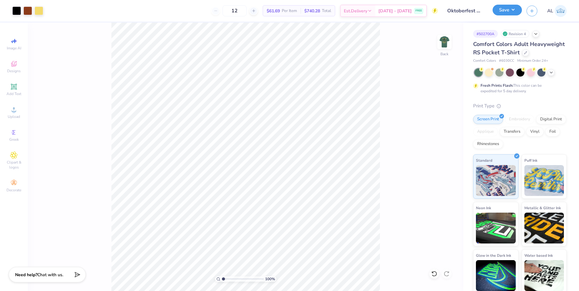
click at [500, 6] on button "Save" at bounding box center [506, 10] width 29 height 11
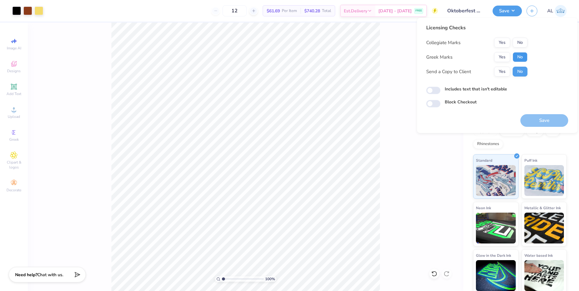
click at [518, 61] on button "No" at bounding box center [519, 57] width 15 height 10
click at [518, 42] on button "No" at bounding box center [519, 43] width 15 height 10
click at [505, 74] on button "Yes" at bounding box center [502, 72] width 16 height 10
click at [538, 119] on button "Save" at bounding box center [544, 120] width 48 height 13
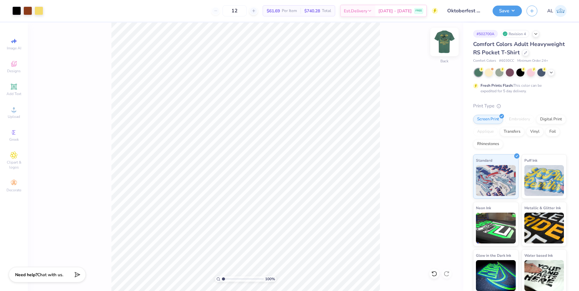
click at [449, 45] on img at bounding box center [444, 42] width 25 height 25
click at [444, 40] on img at bounding box center [444, 42] width 25 height 25
click at [506, 13] on button "Save" at bounding box center [506, 10] width 29 height 11
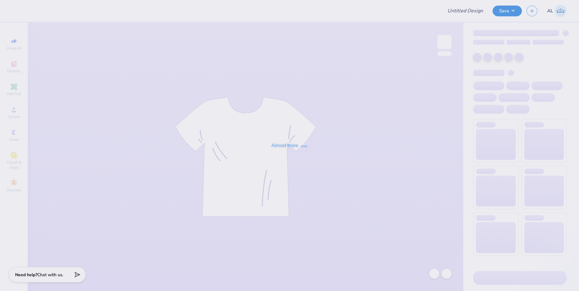
type input "Oktoberfest Green Shirt"
